Goal: Task Accomplishment & Management: Complete application form

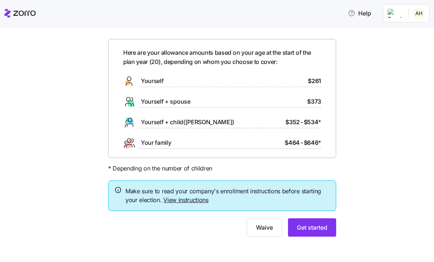
scroll to position [21, 0]
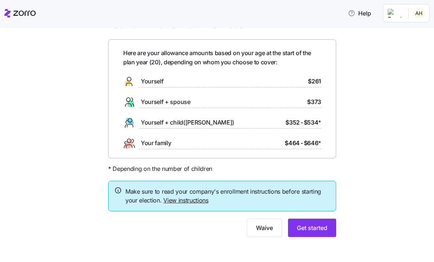
click at [318, 224] on span "Get started" at bounding box center [312, 228] width 31 height 9
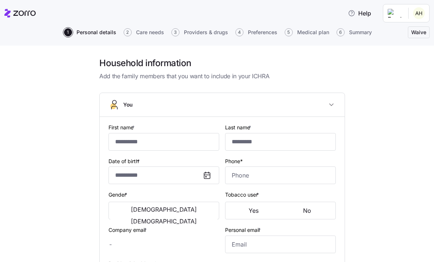
type input "******"
type input "**********"
type input "[PHONE_NUMBER]"
type input "[PERSON_NAME][EMAIL_ADDRESS][DOMAIN_NAME]"
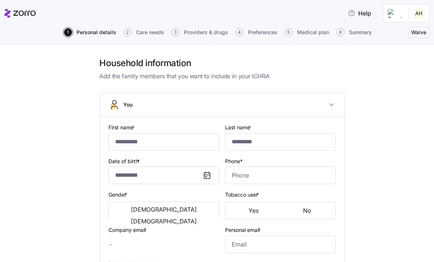
type input "[EMAIL_ADDRESS][DOMAIN_NAME]"
type input "**********"
checkbox input "true"
type input "[DEMOGRAPHIC_DATA] citizen"
type input "Single"
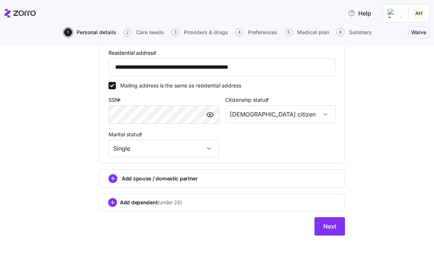
scroll to position [247, 0]
click at [329, 227] on span "Next" at bounding box center [329, 226] width 13 height 9
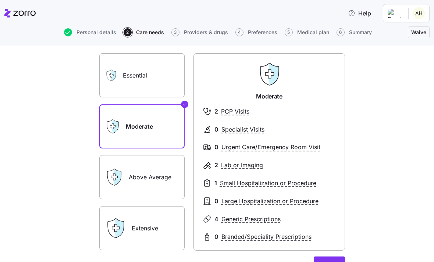
scroll to position [50, 0]
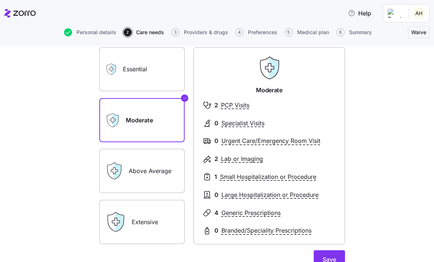
click at [123, 70] on label "Essential" at bounding box center [141, 69] width 85 height 44
click at [0, 0] on input "Essential" at bounding box center [0, 0] width 0 height 0
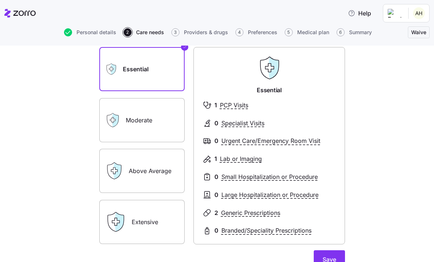
click at [140, 105] on label "Moderate" at bounding box center [141, 120] width 85 height 44
click at [0, 0] on input "Moderate" at bounding box center [0, 0] width 0 height 0
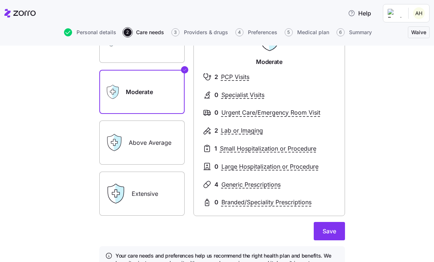
scroll to position [79, 0]
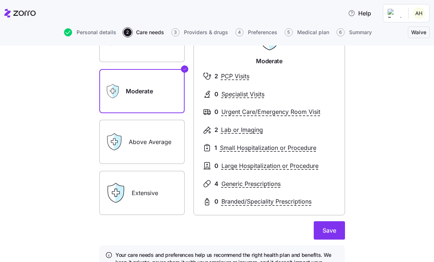
click at [330, 226] on button "Save" at bounding box center [329, 231] width 31 height 18
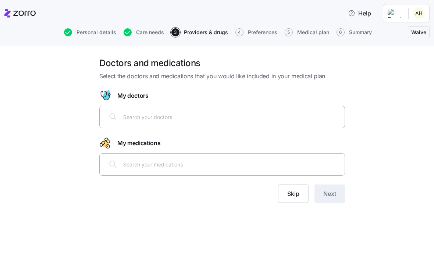
click at [298, 198] on button "Skip" at bounding box center [293, 194] width 31 height 18
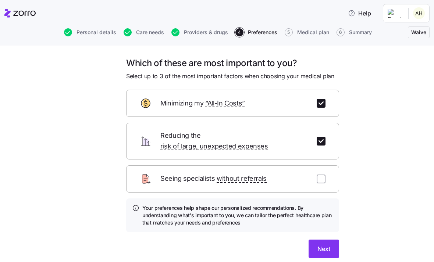
click at [326, 245] on span "Next" at bounding box center [324, 249] width 13 height 9
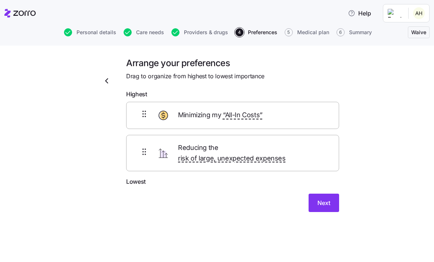
click at [322, 199] on span "Next" at bounding box center [324, 203] width 13 height 9
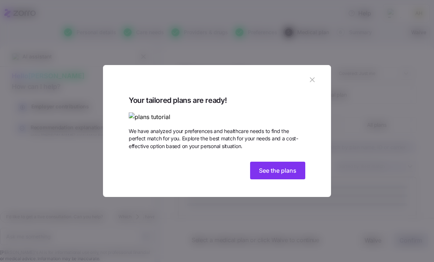
click at [272, 180] on button "See the plans" at bounding box center [277, 171] width 55 height 18
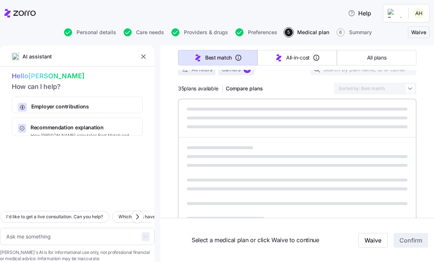
scroll to position [89, 0]
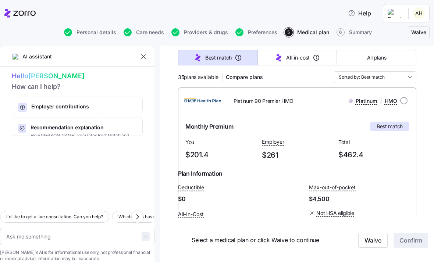
click at [247, 83] on button "Compare plans" at bounding box center [244, 77] width 43 height 12
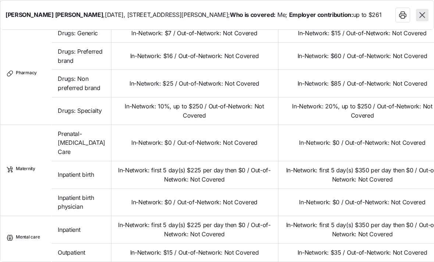
scroll to position [780, 0]
click at [424, 19] on icon "button" at bounding box center [423, 15] width 10 height 10
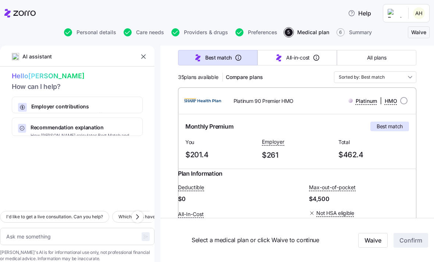
click at [63, 126] on span "Recommendation explanation" at bounding box center [84, 127] width 106 height 7
type textarea "x"
type textarea "Can you explain how [PERSON_NAME] calculates the Best Match and Lowest All-In-C…"
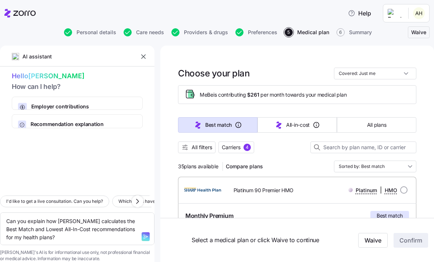
scroll to position [0, 0]
click at [282, 127] on icon "button" at bounding box center [279, 125] width 9 height 9
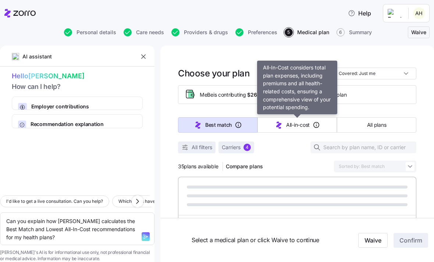
type textarea "x"
type input "Sorted by: All-in-cost"
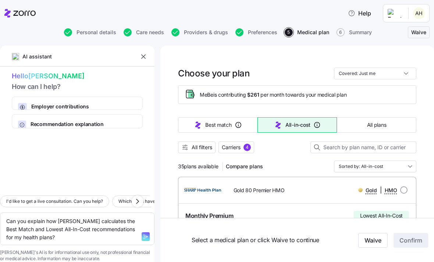
click at [190, 150] on span "All filters" at bounding box center [196, 147] width 31 height 7
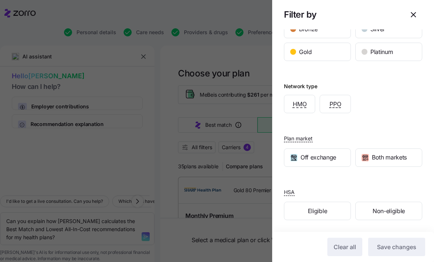
scroll to position [106, 0]
click at [409, 14] on span "button" at bounding box center [413, 14] width 17 height 17
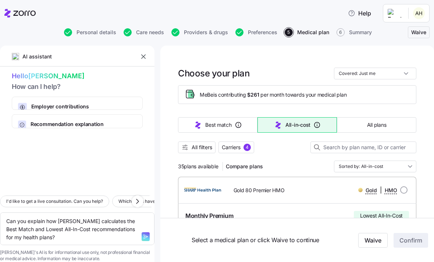
click at [345, 162] on input "Sorted by: All-in-cost" at bounding box center [375, 167] width 82 height 12
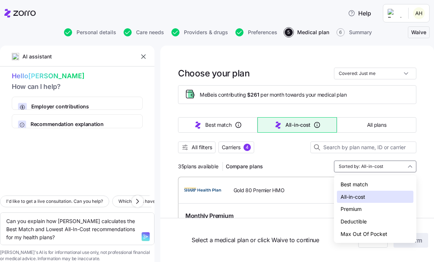
click at [355, 234] on div "Max Out Of Pocket" at bounding box center [375, 234] width 77 height 13
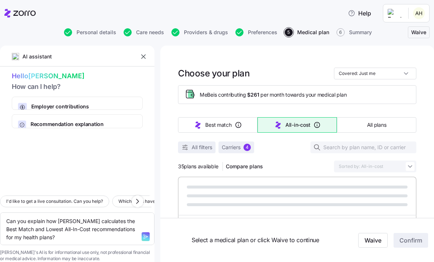
type textarea "x"
type input "Sorted by: Max Out Of Pocket"
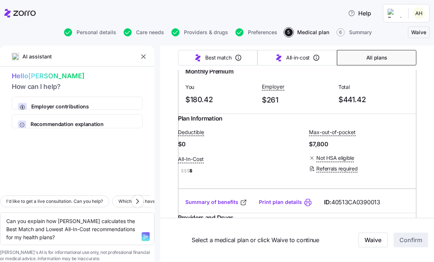
scroll to position [2681, 0]
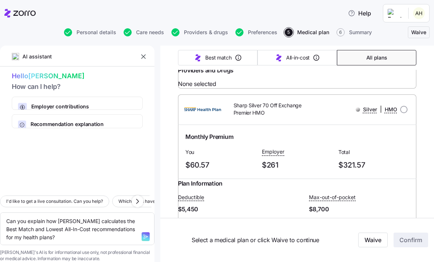
type textarea "x"
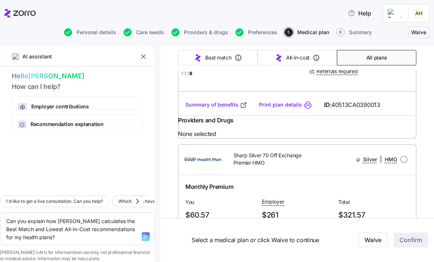
scroll to position [2757, 0]
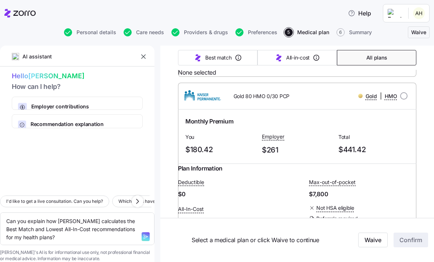
scroll to position [2605, 0]
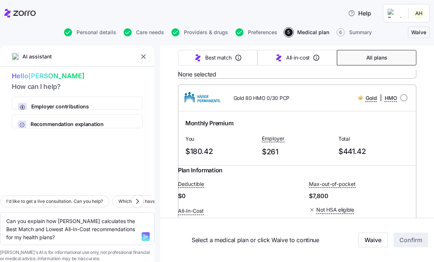
radio input "true"
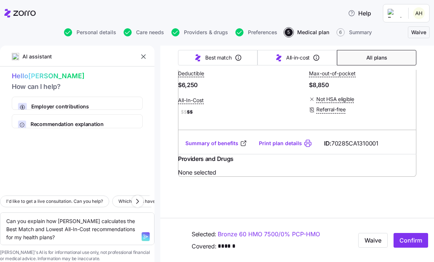
scroll to position [7997, 0]
click at [411, 239] on span "Confirm" at bounding box center [411, 240] width 23 height 9
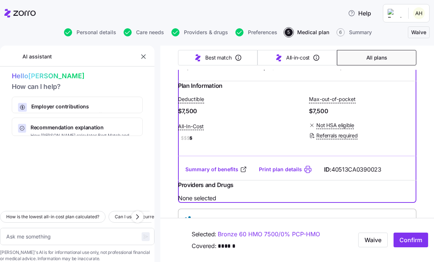
scroll to position [175, 0]
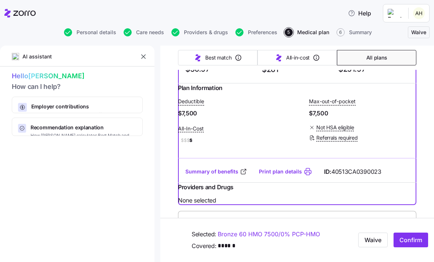
type textarea "x"
